Goal: Information Seeking & Learning: Learn about a topic

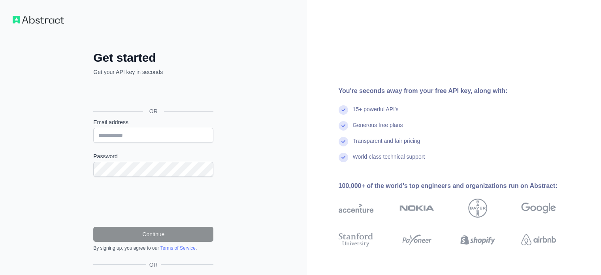
type input "**********"
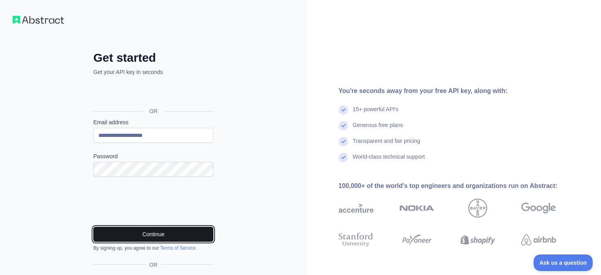
click at [122, 232] on button "Continue" at bounding box center [153, 233] width 120 height 15
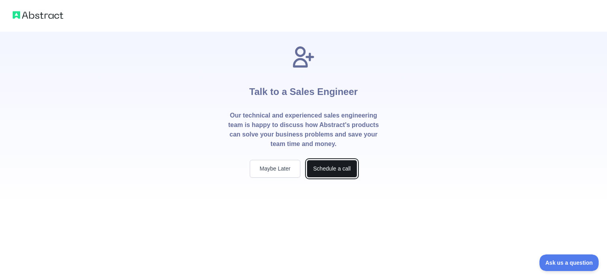
click at [330, 169] on button "Schedule a call" at bounding box center [332, 169] width 51 height 18
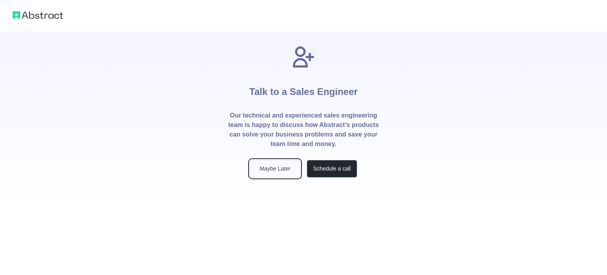
click at [280, 174] on button "Maybe Later" at bounding box center [275, 169] width 51 height 18
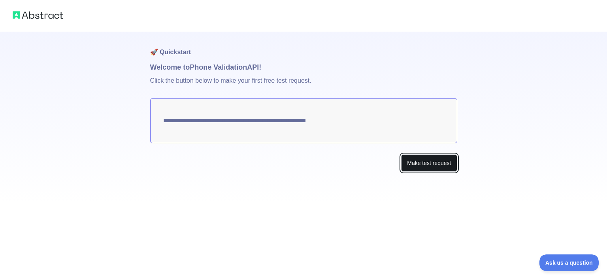
click at [429, 162] on button "Make test request" at bounding box center [429, 163] width 56 height 18
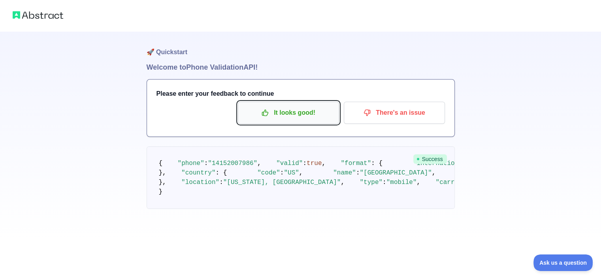
click at [310, 111] on p "It looks good!" at bounding box center [288, 112] width 89 height 13
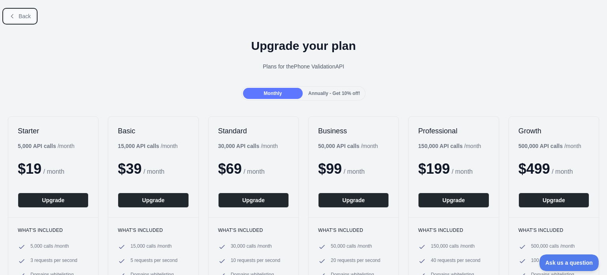
click at [12, 16] on icon at bounding box center [12, 16] width 6 height 6
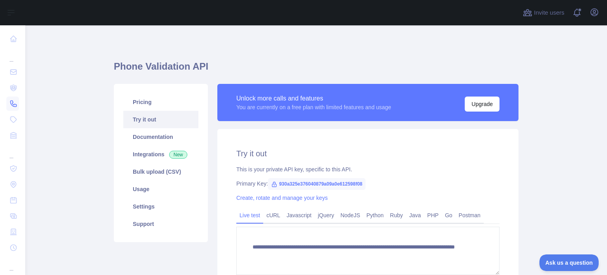
click at [12, 106] on icon at bounding box center [13, 104] width 8 height 8
click at [13, 38] on icon at bounding box center [13, 39] width 8 height 8
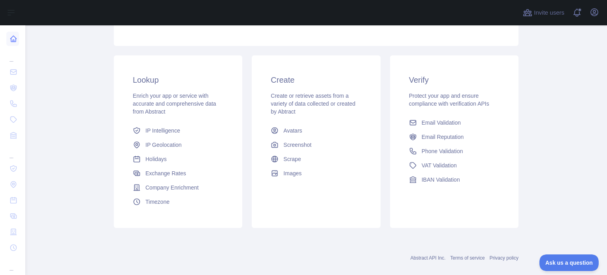
scroll to position [119, 0]
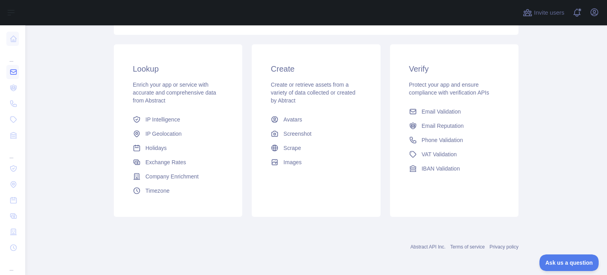
click at [9, 67] on link at bounding box center [12, 72] width 13 height 14
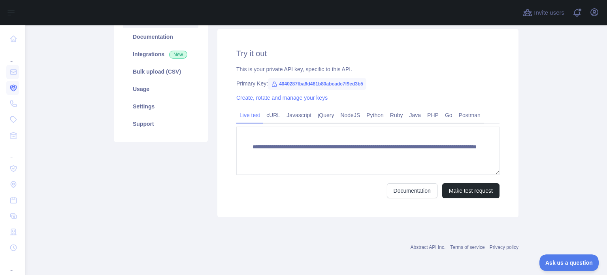
click at [14, 88] on icon at bounding box center [13, 88] width 3 height 2
click at [9, 104] on icon at bounding box center [13, 104] width 8 height 8
click at [14, 122] on icon at bounding box center [14, 120] width 6 height 6
click at [13, 141] on link at bounding box center [12, 135] width 13 height 14
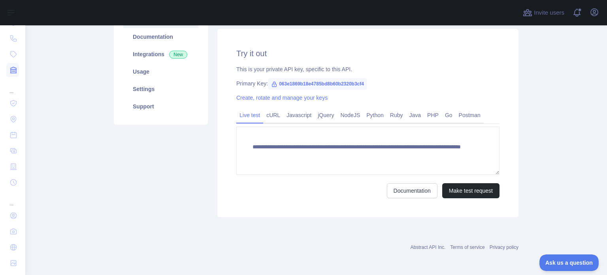
scroll to position [67, 0]
click at [13, 211] on icon at bounding box center [13, 213] width 8 height 8
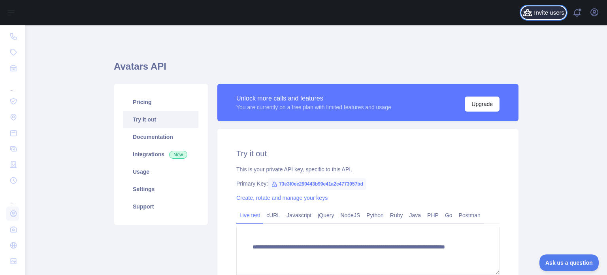
click at [531, 15] on icon at bounding box center [527, 12] width 8 height 6
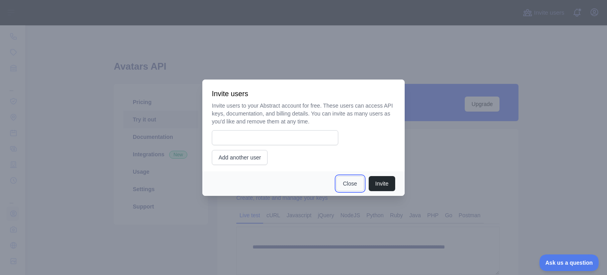
click at [348, 181] on button "Close" at bounding box center [350, 183] width 28 height 15
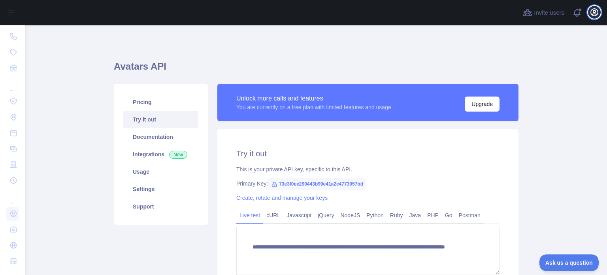
click at [596, 13] on icon "button" at bounding box center [593, 12] width 9 height 9
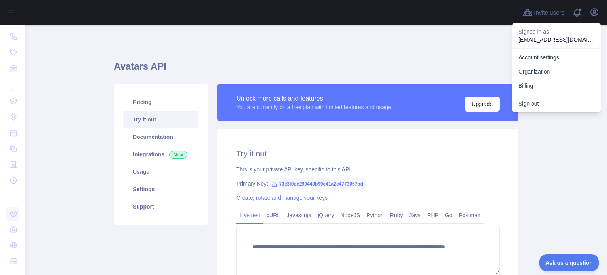
click at [569, 39] on p "xemow81827@reifide.com" at bounding box center [556, 40] width 76 height 8
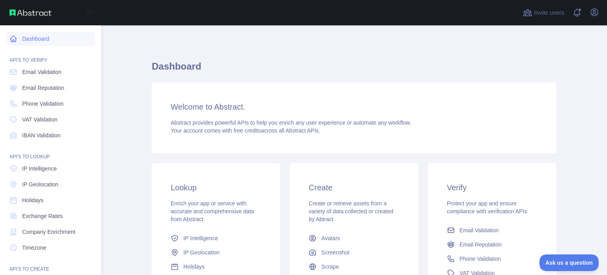
click at [51, 39] on link "Dashboard" at bounding box center [50, 39] width 88 height 14
click at [53, 103] on span "Phone Validation" at bounding box center [42, 104] width 41 height 8
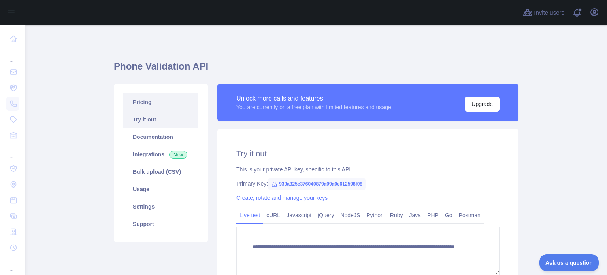
click at [162, 98] on link "Pricing" at bounding box center [160, 101] width 75 height 17
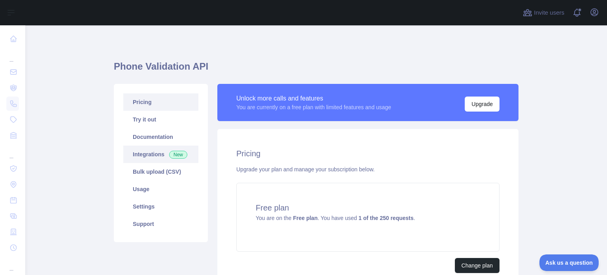
click at [152, 157] on link "Integrations New" at bounding box center [160, 153] width 75 height 17
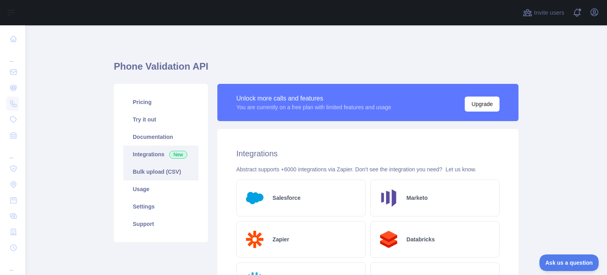
click at [150, 175] on link "Bulk upload (CSV)" at bounding box center [160, 171] width 75 height 17
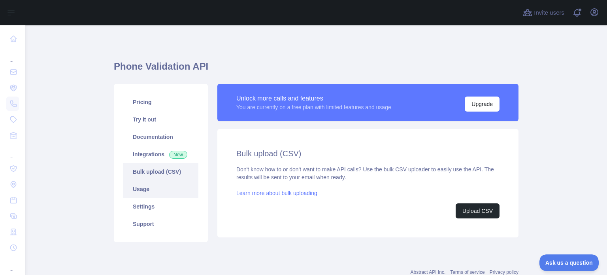
click at [147, 188] on link "Usage" at bounding box center [160, 188] width 75 height 17
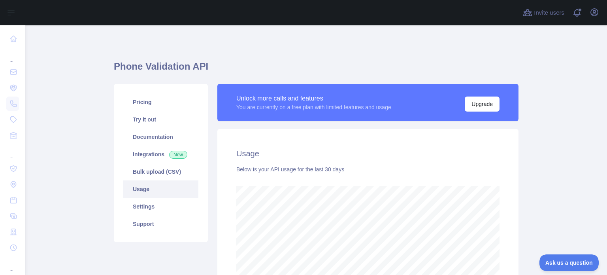
scroll to position [249, 575]
click at [148, 203] on link "Settings" at bounding box center [160, 206] width 75 height 17
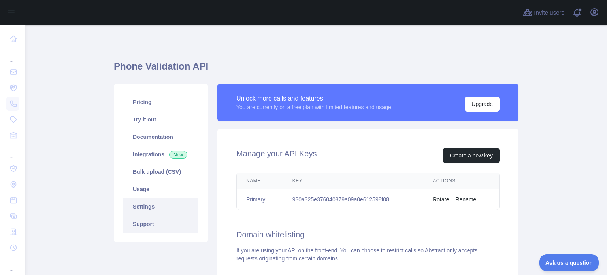
click at [152, 221] on link "Support" at bounding box center [160, 223] width 75 height 17
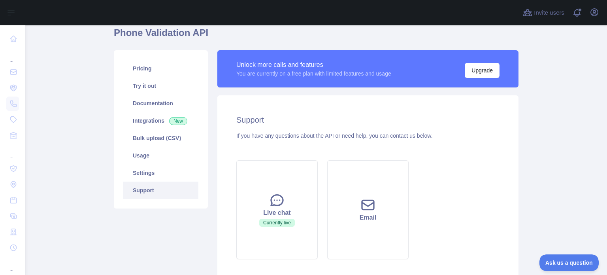
scroll to position [32, 0]
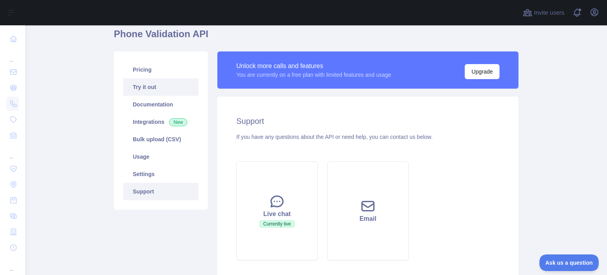
click at [156, 88] on link "Try it out" at bounding box center [160, 86] width 75 height 17
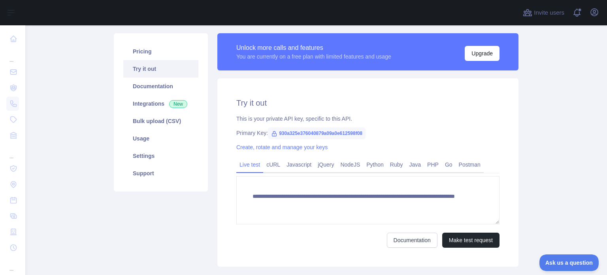
scroll to position [63, 0]
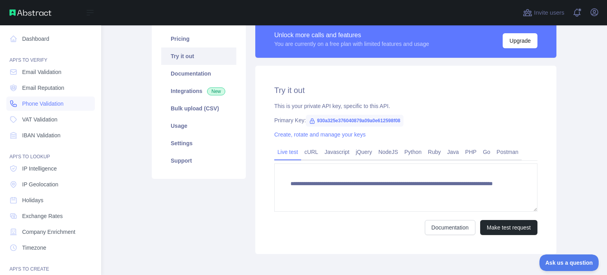
click at [15, 105] on icon at bounding box center [13, 104] width 8 height 8
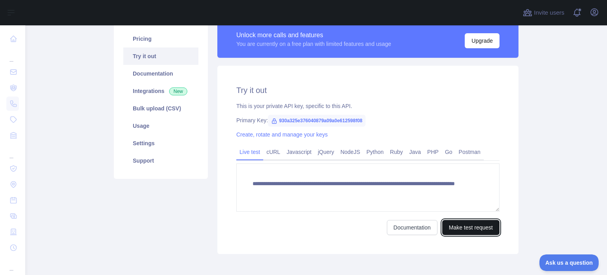
click at [454, 226] on button "Make test request" at bounding box center [470, 227] width 57 height 15
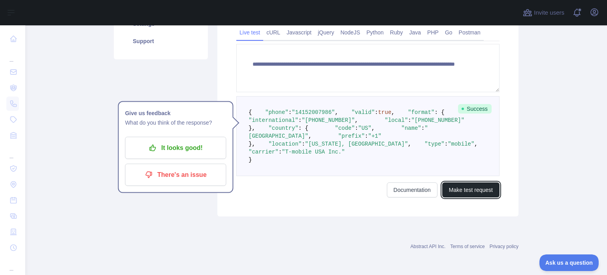
scroll to position [215, 0]
click at [320, 109] on span ""14152007986"" at bounding box center [313, 112] width 43 height 6
click at [321, 109] on span ""14152007986"" at bounding box center [313, 112] width 43 height 6
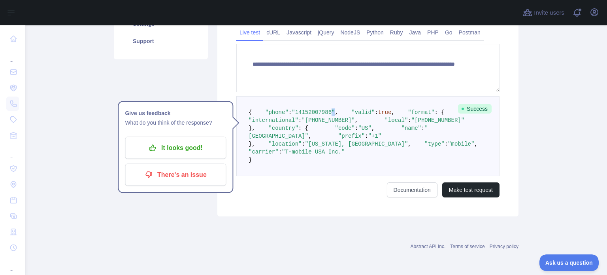
click at [321, 109] on span ""14152007986"" at bounding box center [313, 112] width 43 height 6
click at [202, 168] on p "There's an issue" at bounding box center [175, 174] width 89 height 13
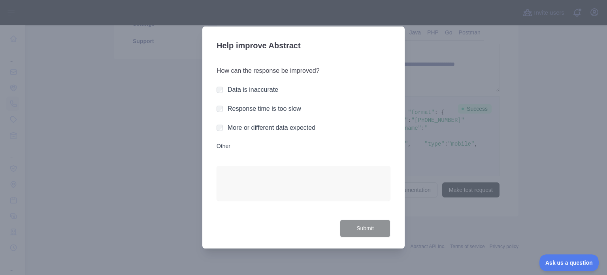
click at [213, 91] on div "Help improve Abstract How can the response be improved? Data is inaccurate Resp…" at bounding box center [303, 137] width 202 height 222
click at [360, 222] on button "Submit" at bounding box center [365, 228] width 51 height 18
